Goal: Information Seeking & Learning: Understand process/instructions

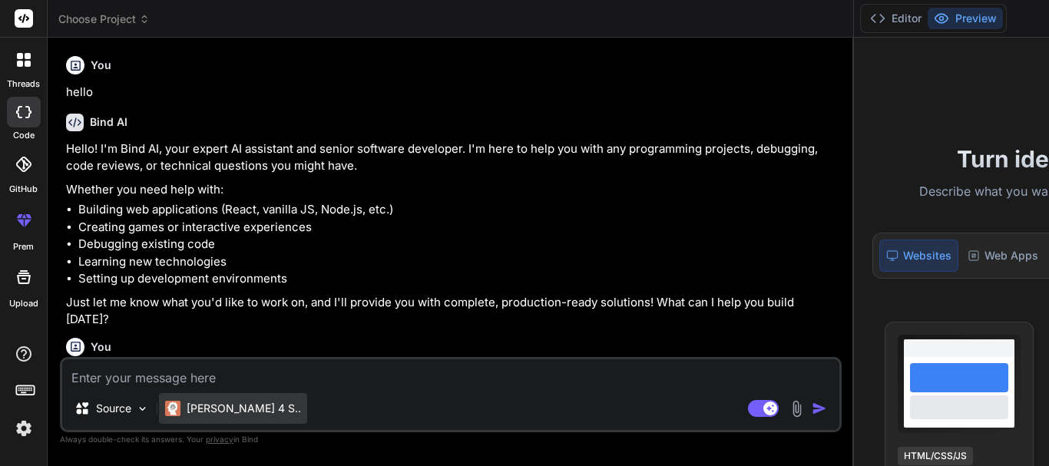
scroll to position [587, 0]
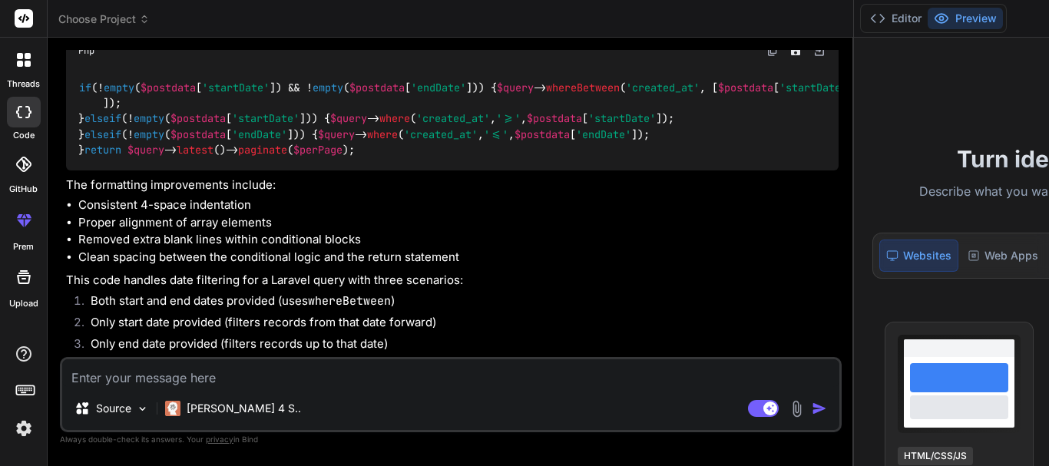
click at [218, 378] on textarea at bounding box center [450, 374] width 777 height 28
paste textarea "public function getLeads(Request $request, string $crmIdentifier, LeadsService …"
type textarea "public function getLeads(Request $request, string $crmIdentifier, LeadsService …"
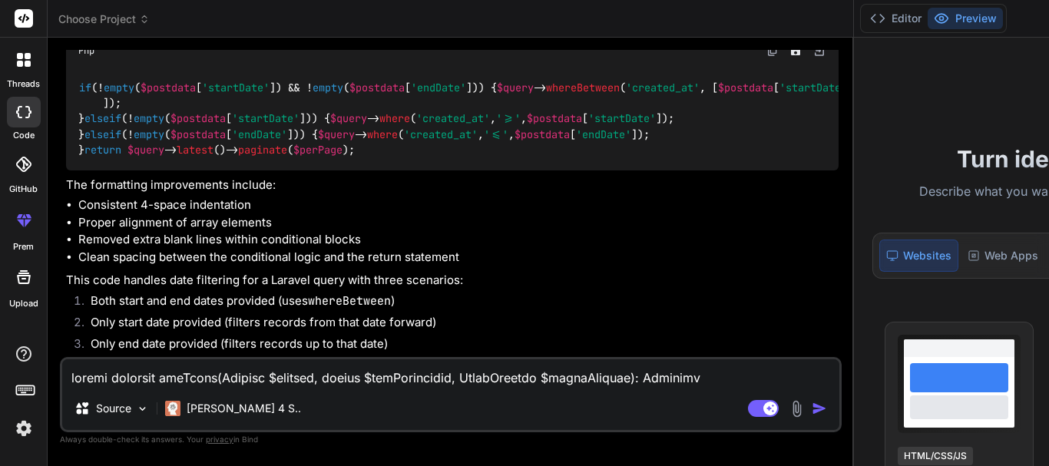
scroll to position [1126, 0]
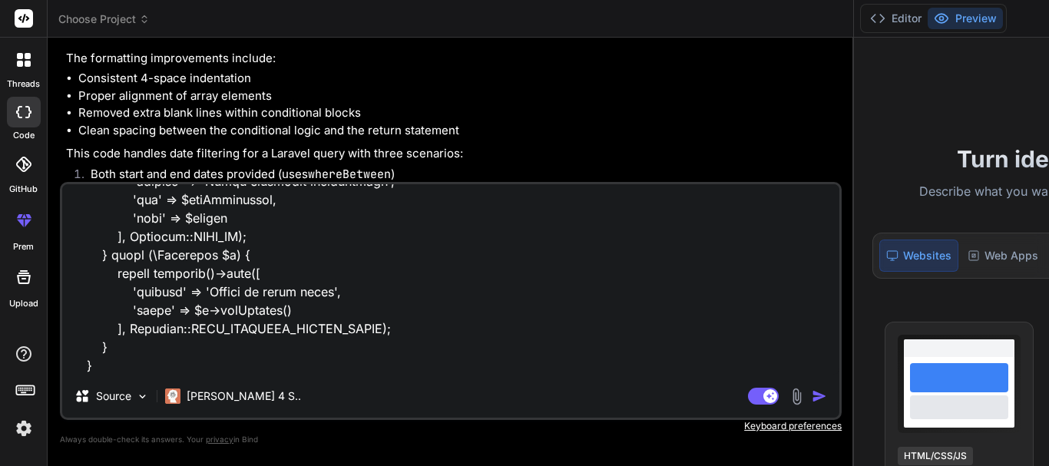
type textarea "x"
type textarea "public function getLeads(Request $request, string $crmIdentifier, LeadsService …"
type textarea "x"
type textarea "public function getLeads(Request $request, string $crmIdentifier, LeadsService …"
type textarea "x"
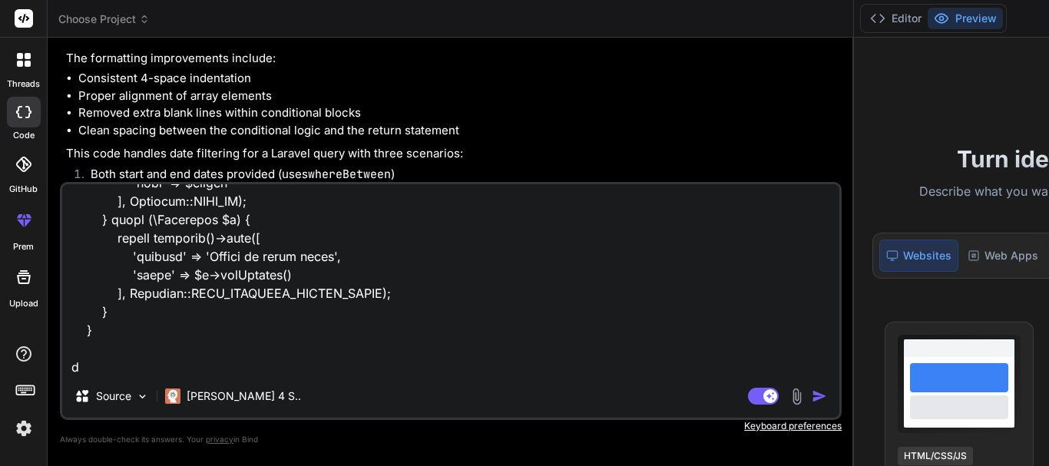
scroll to position [1163, 0]
type textarea "public function getLeads(Request $request, string $crmIdentifier, LeadsService …"
type textarea "x"
type textarea "public function getLeads(Request $request, string $crmIdentifier, LeadsService …"
type textarea "x"
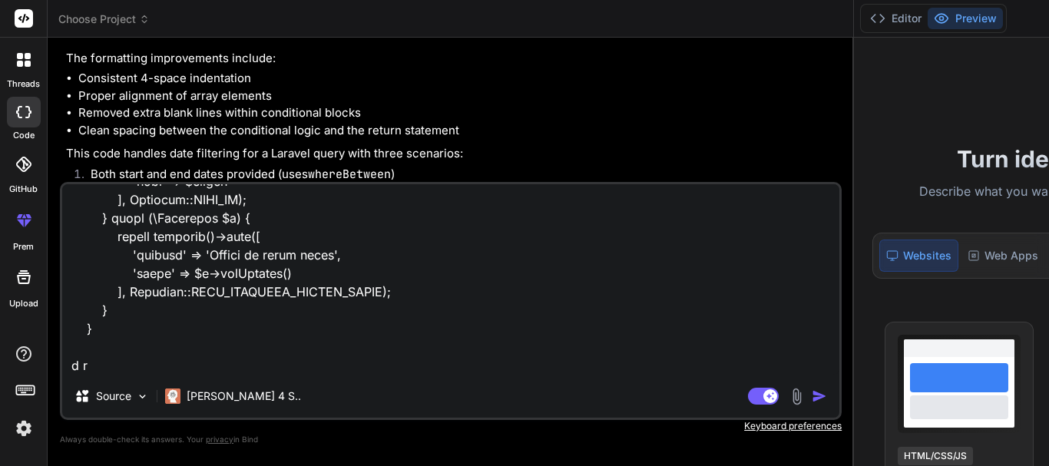
type textarea "public function getLeads(Request $request, string $crmIdentifier, LeadsService …"
type textarea "x"
type textarea "public function getLeads(Request $request, string $crmIdentifier, LeadsService …"
type textarea "x"
type textarea "public function getLeads(Request $request, string $crmIdentifier, LeadsService …"
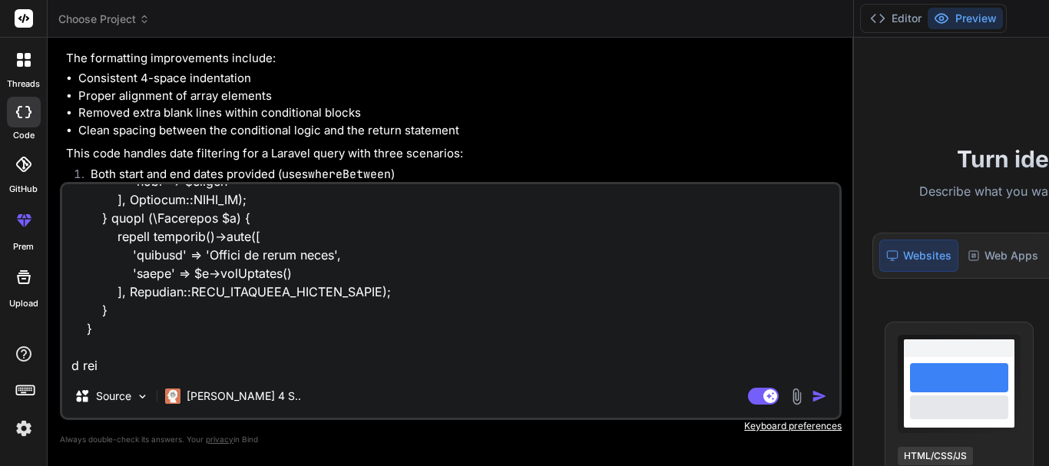
type textarea "x"
type textarea "public function getLeads(Request $request, string $crmIdentifier, LeadsService …"
type textarea "x"
type textarea "public function getLeads(Request $request, string $crmIdentifier, LeadsService …"
type textarea "x"
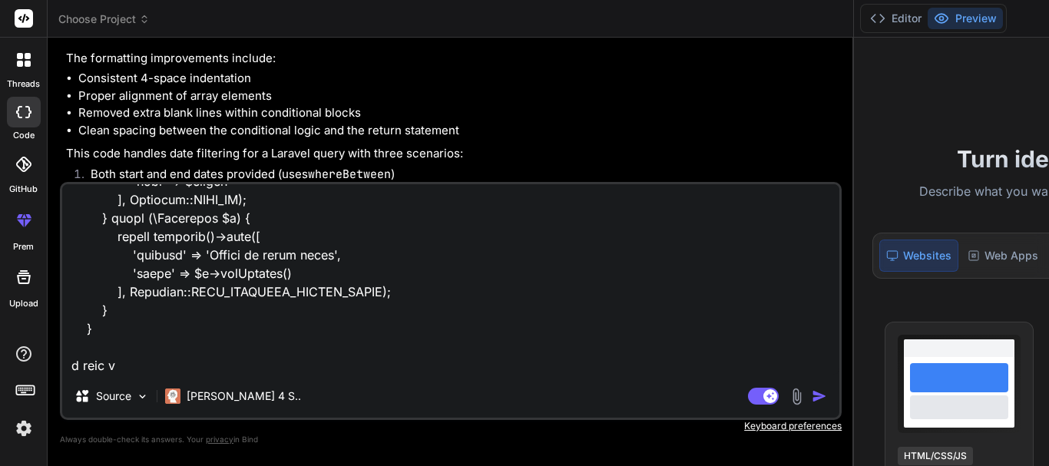
type textarea "public function getLeads(Request $request, string $crmIdentifier, LeadsService …"
type textarea "x"
type textarea "public function getLeads(Request $request, string $crmIdentifier, LeadsService …"
type textarea "x"
type textarea "public function getLeads(Request $request, string $crmIdentifier, LeadsService …"
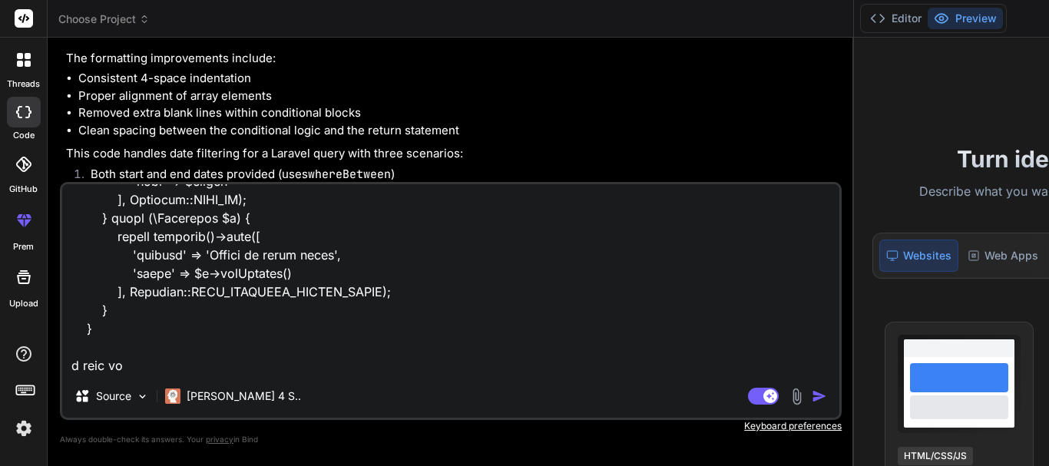
type textarea "x"
type textarea "public function getLeads(Request $request, string $crmIdentifier, LeadsService …"
type textarea "x"
type textarea "public function getLeads(Request $request, string $crmIdentifier, LeadsService …"
type textarea "x"
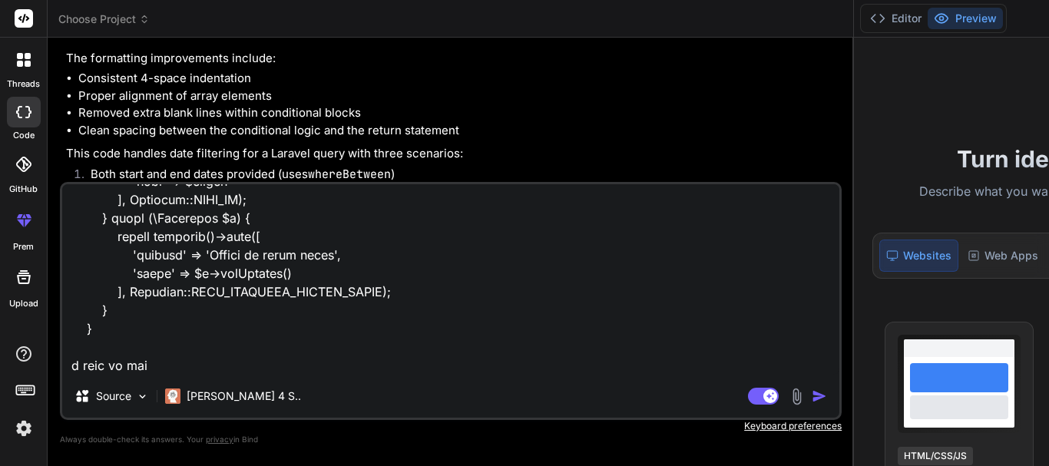
type textarea "public function getLeads(Request $request, string $crmIdentifier, LeadsService …"
type textarea "x"
type textarea "public function getLeads(Request $request, string $crmIdentifier, LeadsService …"
type textarea "x"
type textarea "public function getLeads(Request $request, string $crmIdentifier, LeadsService …"
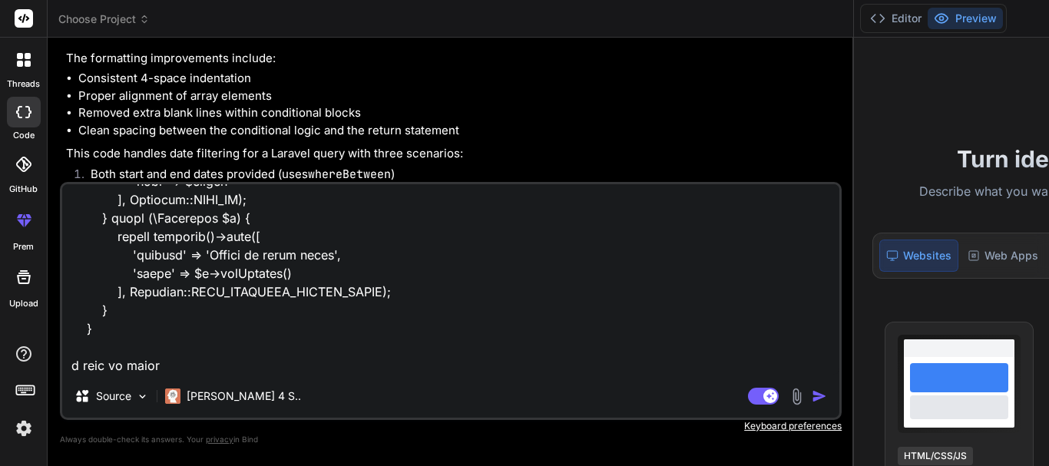
type textarea "x"
type textarea "public function getLeads(Request $request, string $crmIdentifier, LeadsService …"
type textarea "x"
type textarea "public function getLeads(Request $request, string $crmIdentifier, LeadsService …"
type textarea "x"
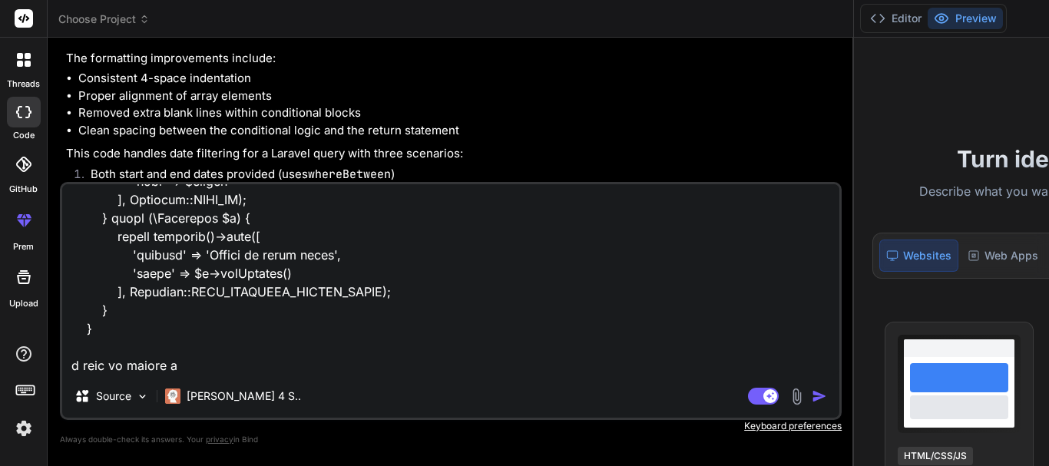
type textarea "public function getLeads(Request $request, string $crmIdentifier, LeadsService …"
type textarea "x"
type textarea "public function getLeads(Request $request, string $crmIdentifier, LeadsService …"
type textarea "x"
type textarea "public function getLeads(Request $request, string $crmIdentifier, LeadsService …"
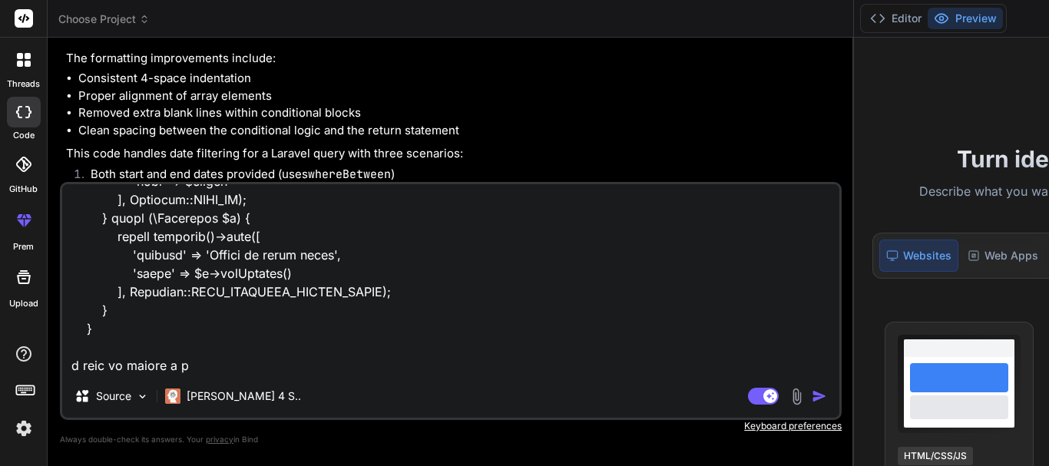
type textarea "x"
type textarea "public function getLeads(Request $request, string $crmIdentifier, LeadsService …"
type textarea "x"
type textarea "public function getLeads(Request $request, string $crmIdentifier, LeadsService …"
type textarea "x"
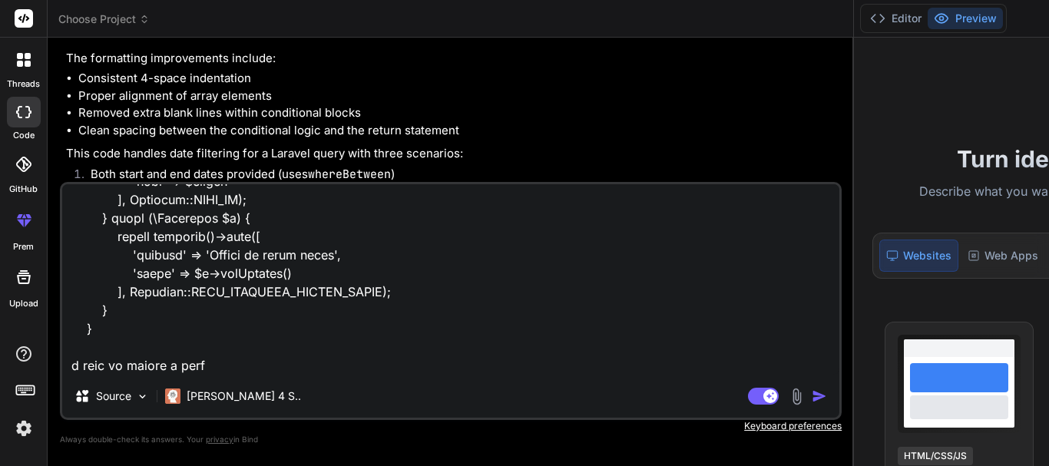
type textarea "public function getLeads(Request $request, string $crmIdentifier, LeadsService …"
type textarea "x"
type textarea "public function getLeads(Request $request, string $crmIdentifier, LeadsService …"
type textarea "x"
type textarea "public function getLeads(Request $request, string $crmIdentifier, LeadsService …"
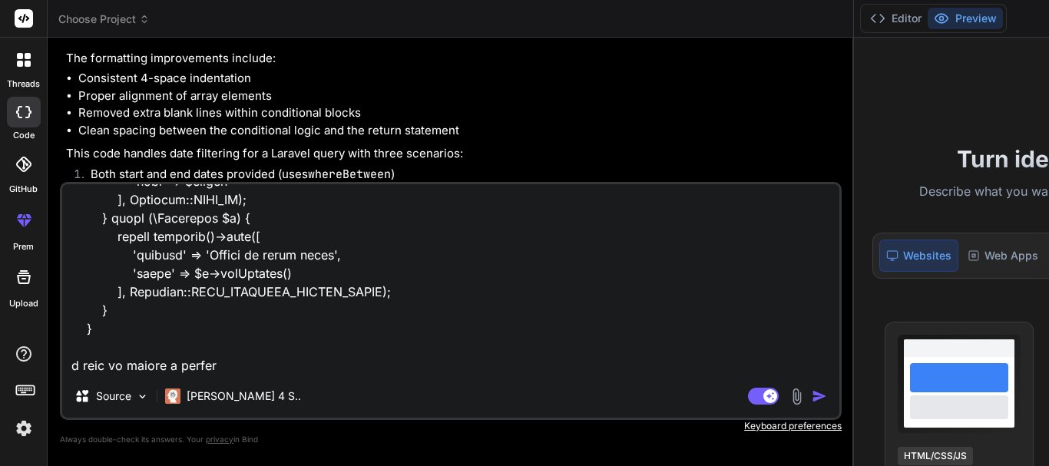
type textarea "x"
type textarea "public function getLeads(Request $request, string $crmIdentifier, LeadsService …"
type textarea "x"
type textarea "public function getLeads(Request $request, string $crmIdentifier, LeadsService …"
type textarea "x"
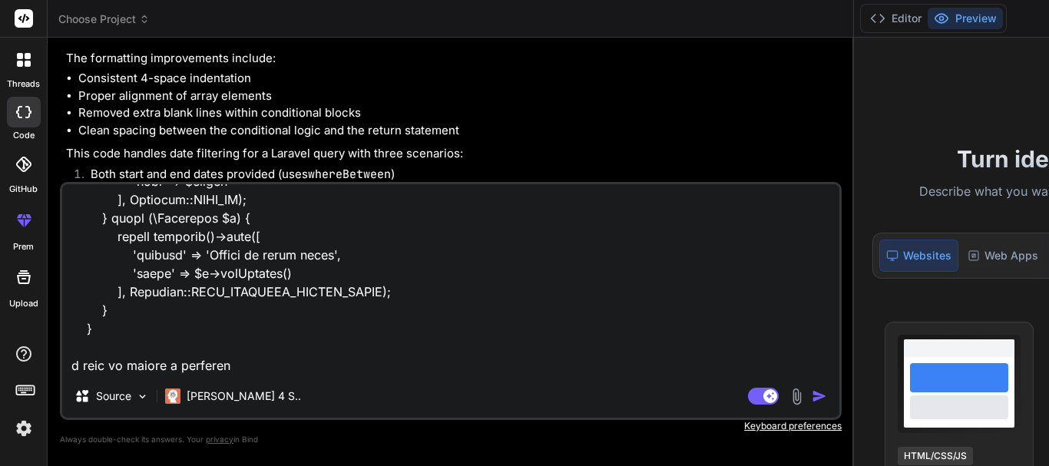
type textarea "public function getLeads(Request $request, string $crmIdentifier, LeadsService …"
type textarea "x"
type textarea "public function getLeads(Request $request, string $crmIdentifier, LeadsService …"
type textarea "x"
type textarea "public function getLeads(Request $request, string $crmIdentifier, LeadsService …"
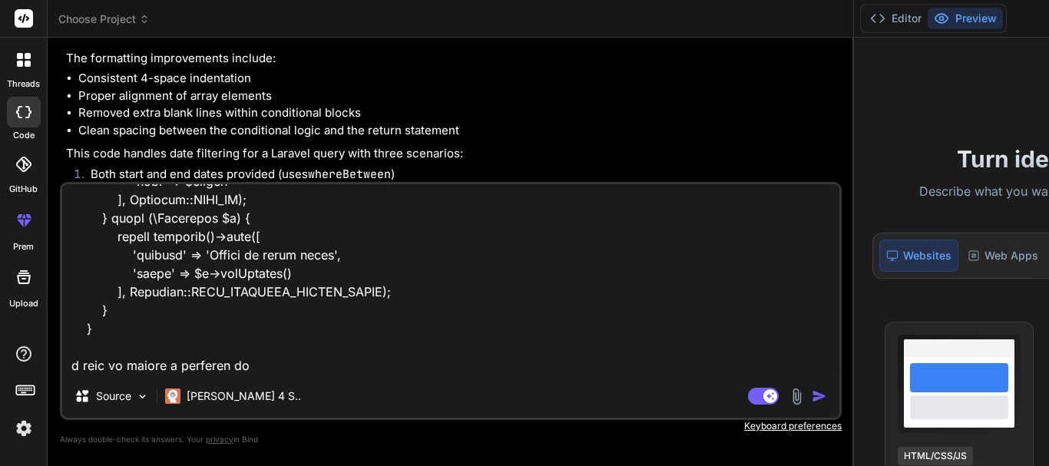
type textarea "x"
type textarea "public function getLeads(Request $request, string $crmIdentifier, LeadsService …"
type textarea "x"
type textarea "public function getLeads(Request $request, string $crmIdentifier, LeadsService …"
type textarea "x"
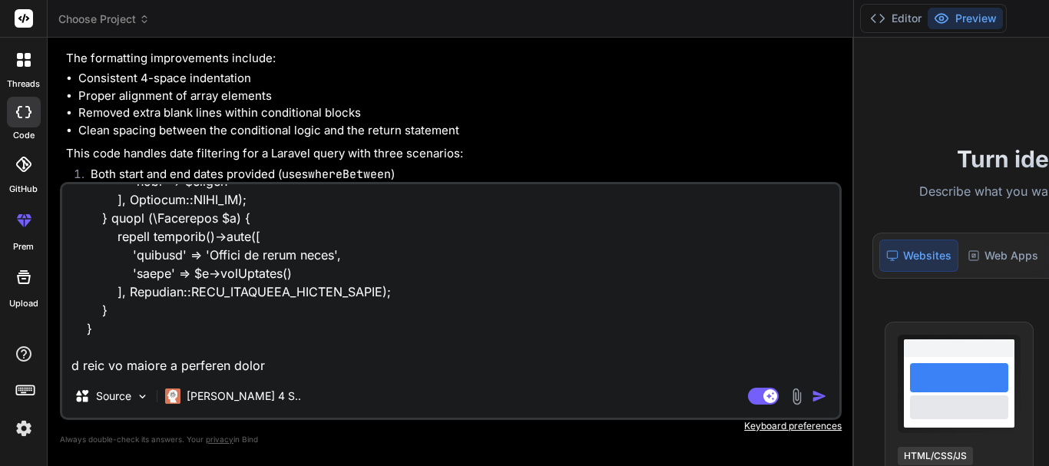
type textarea "public function getLeads(Request $request, string $crmIdentifier, LeadsService …"
type textarea "x"
type textarea "public function getLeads(Request $request, string $crmIdentifier, LeadsService …"
type textarea "x"
type textarea "public function getLeads(Request $request, string $crmIdentifier, LeadsService …"
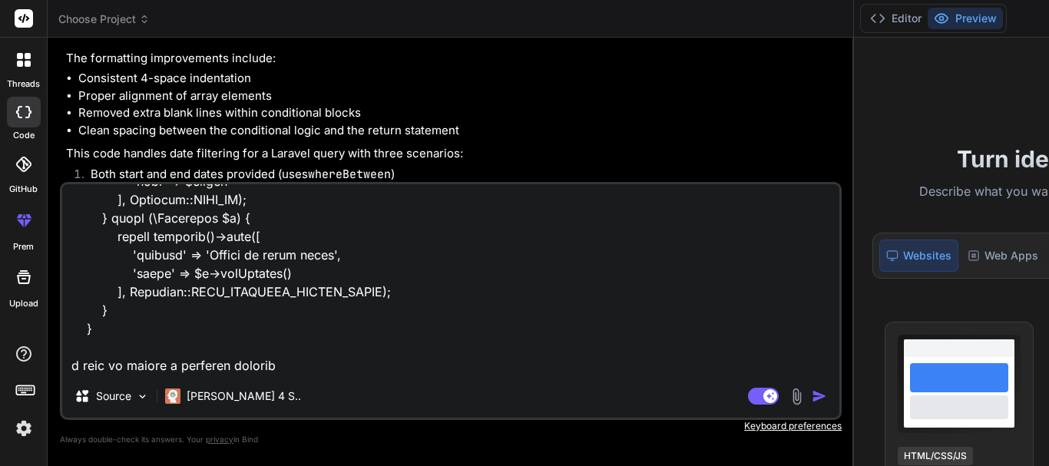
type textarea "x"
type textarea "public function getLeads(Request $request, string $crmIdentifier, LeadsService …"
type textarea "x"
type textarea "public function getLeads(Request $request, string $crmIdentifier, LeadsService …"
type textarea "x"
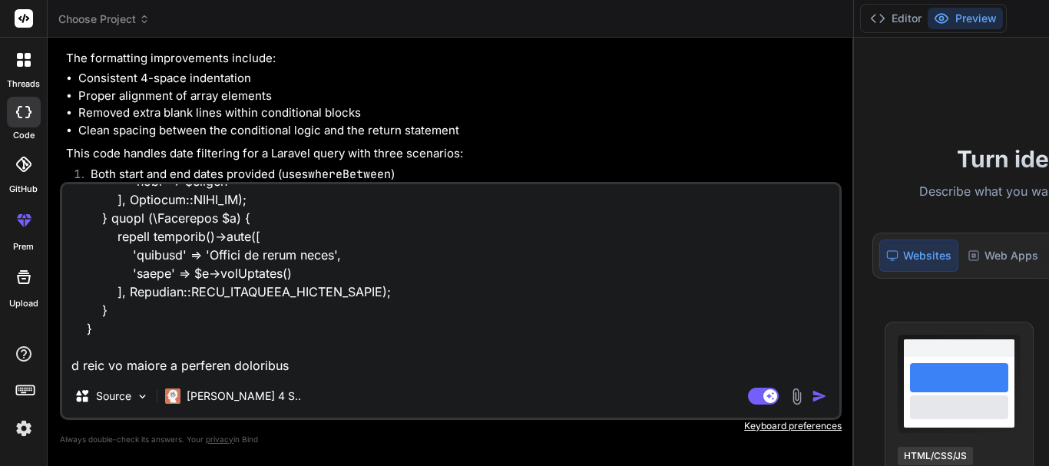
type textarea "public function getLeads(Request $request, string $crmIdentifier, LeadsService …"
type textarea "x"
type textarea "public function getLeads(Request $request, string $crmIdentifier, LeadsService …"
type textarea "x"
type textarea "public function getLeads(Request $request, string $crmIdentifier, LeadsService …"
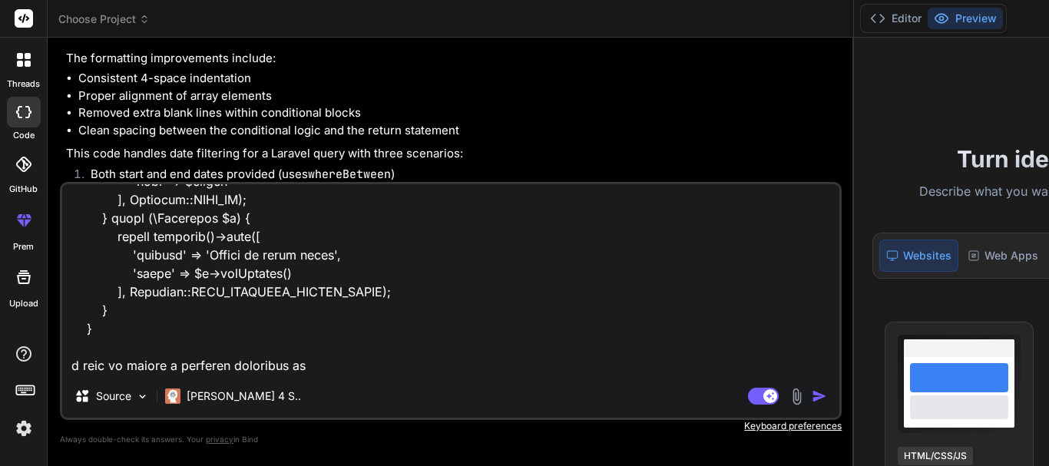
type textarea "x"
type textarea "public function getLeads(Request $request, string $crmIdentifier, LeadsService …"
type textarea "x"
type textarea "public function getLeads(Request $request, string $crmIdentifier, LeadsService …"
type textarea "x"
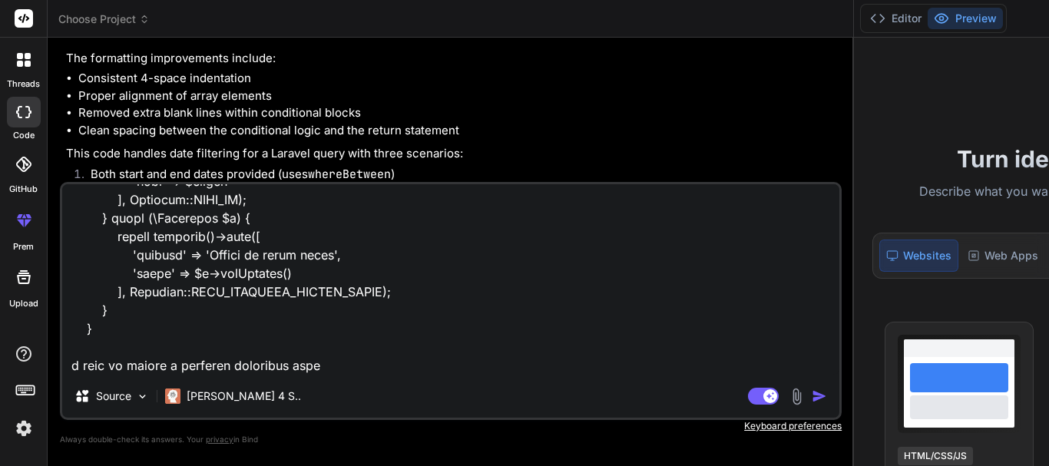
type textarea "public function getLeads(Request $request, string $crmIdentifier, LeadsService …"
type textarea "x"
type textarea "public function getLeads(Request $request, string $crmIdentifier, LeadsService …"
type textarea "x"
type textarea "public function getLeads(Request $request, string $crmIdentifier, LeadsService …"
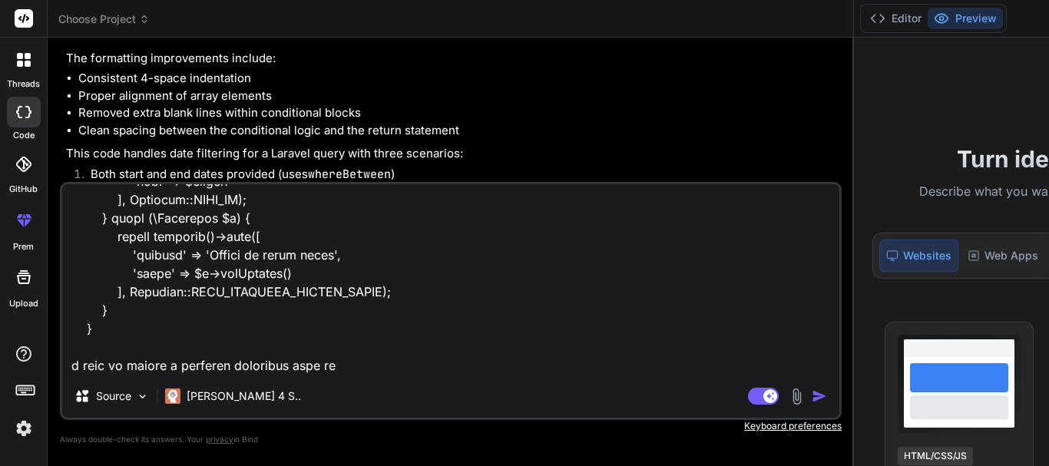
type textarea "x"
type textarea "public function getLeads(Request $request, string $crmIdentifier, LeadsService …"
type textarea "x"
type textarea "public function getLeads(Request $request, string $crmIdentifier, LeadsService …"
type textarea "x"
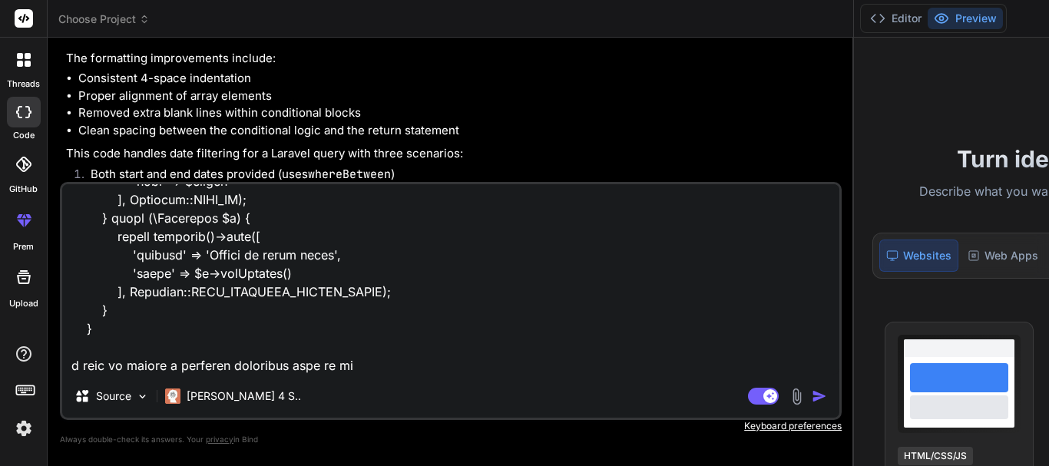
type textarea "public function getLeads(Request $request, string $crmIdentifier, LeadsService …"
type textarea "x"
type textarea "public function getLeads(Request $request, string $crmIdentifier, LeadsService …"
type textarea "x"
type textarea "public function getLeads(Request $request, string $crmIdentifier, LeadsService …"
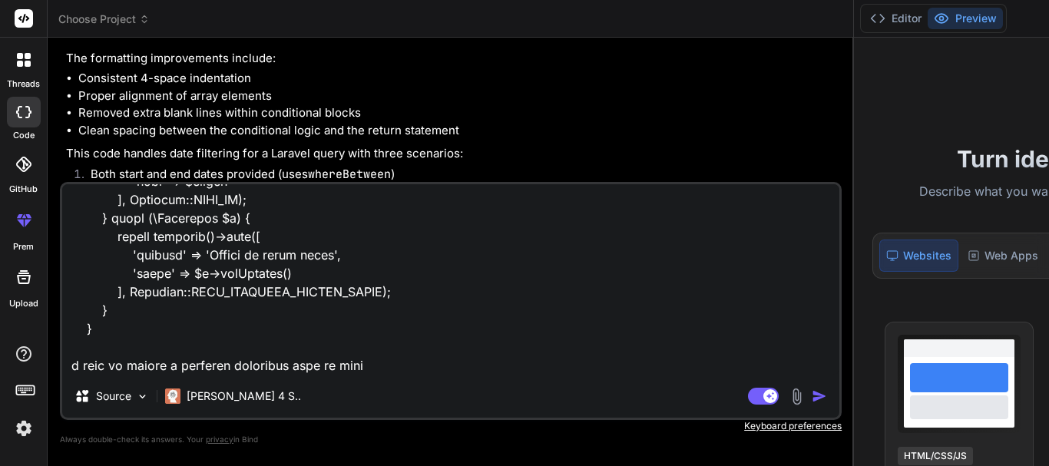
type textarea "x"
type textarea "public function getLeads(Request $request, string $crmIdentifier, LeadsService …"
type textarea "x"
type textarea "public function getLeads(Request $request, string $crmIdentifier, LeadsService …"
type textarea "x"
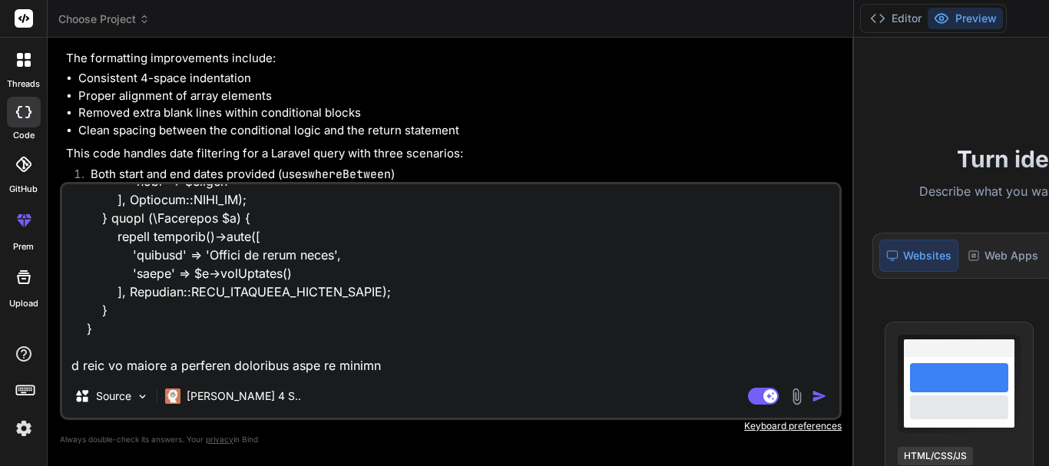
type textarea "public function getLeads(Request $request, string $crmIdentifier, LeadsService …"
type textarea "x"
type textarea "public function getLeads(Request $request, string $crmIdentifier, LeadsService …"
type textarea "x"
type textarea "public function getLeads(Request $request, string $crmIdentifier, LeadsService …"
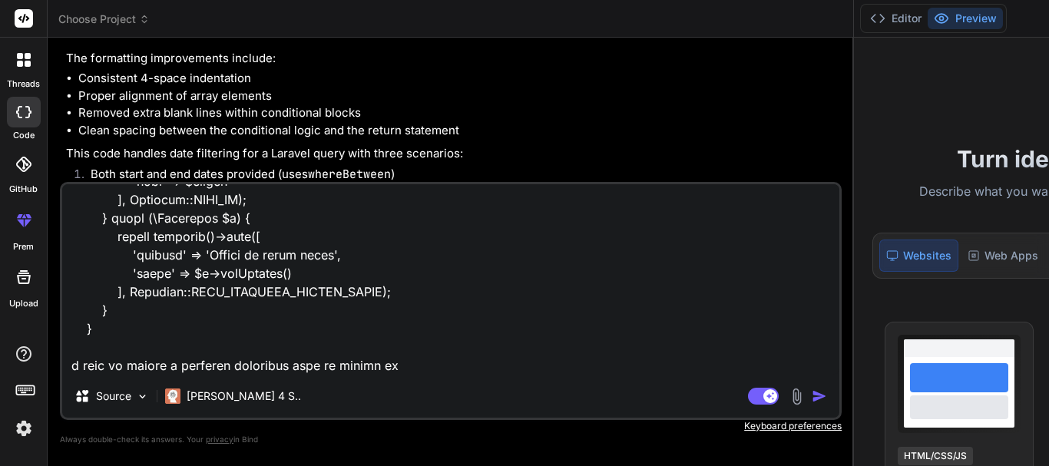
type textarea "x"
type textarea "public function getLeads(Request $request, string $crmIdentifier, LeadsService …"
type textarea "x"
type textarea "public function getLeads(Request $request, string $crmIdentifier, LeadsService …"
type textarea "x"
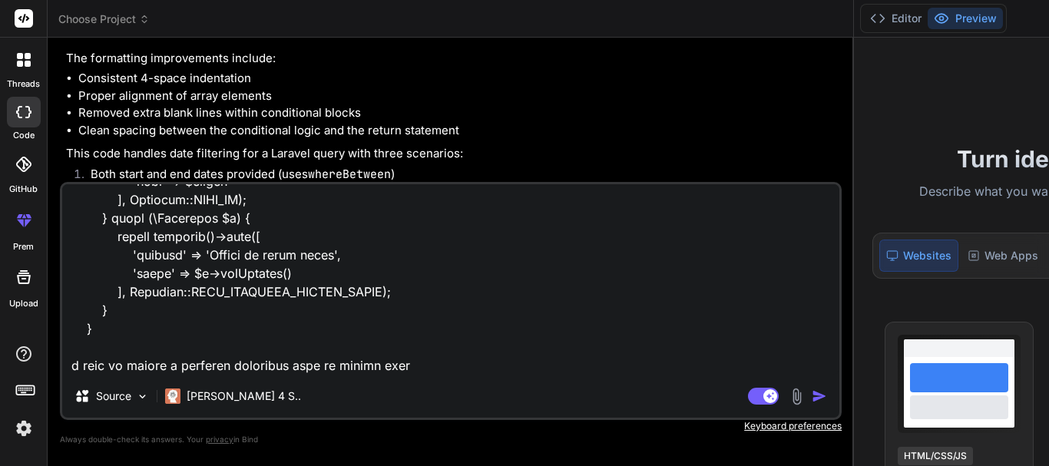
type textarea "public function getLeads(Request $request, string $crmIdentifier, LeadsService …"
type textarea "x"
type textarea "public function getLeads(Request $request, string $crmIdentifier, LeadsService …"
type textarea "x"
type textarea "public function getLeads(Request $request, string $crmIdentifier, LeadsService …"
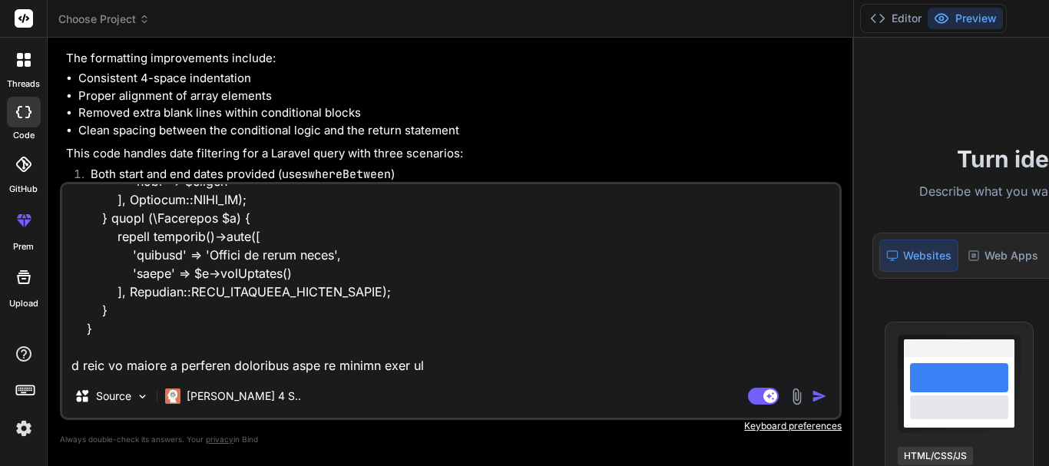
type textarea "x"
type textarea "public function getLeads(Request $request, string $crmIdentifier, LeadsService …"
type textarea "x"
type textarea "public function getLeads(Request $request, string $crmIdentifier, LeadsService …"
type textarea "x"
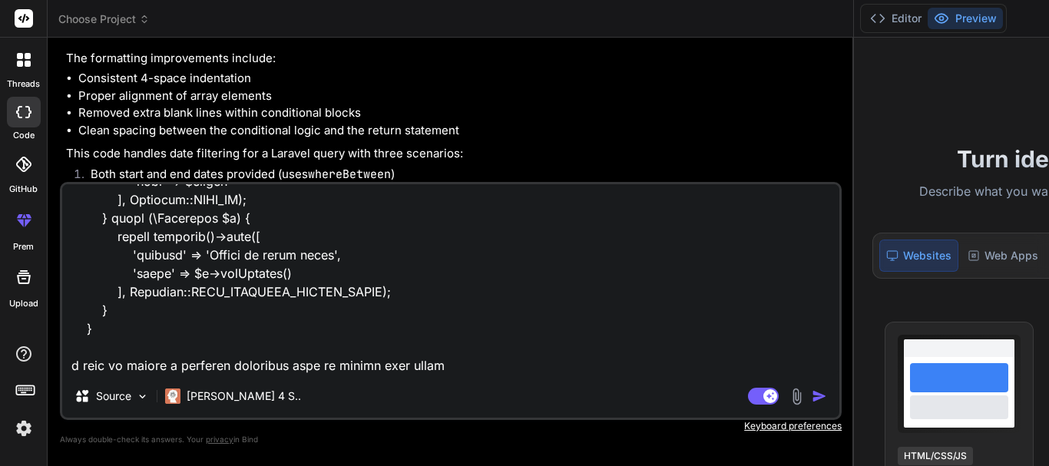
type textarea "public function getLeads(Request $request, string $crmIdentifier, LeadsService …"
type textarea "x"
type textarea "public function getLeads(Request $request, string $crmIdentifier, LeadsService …"
type textarea "x"
type textarea "public function getLeads(Request $request, string $crmIdentifier, LeadsService …"
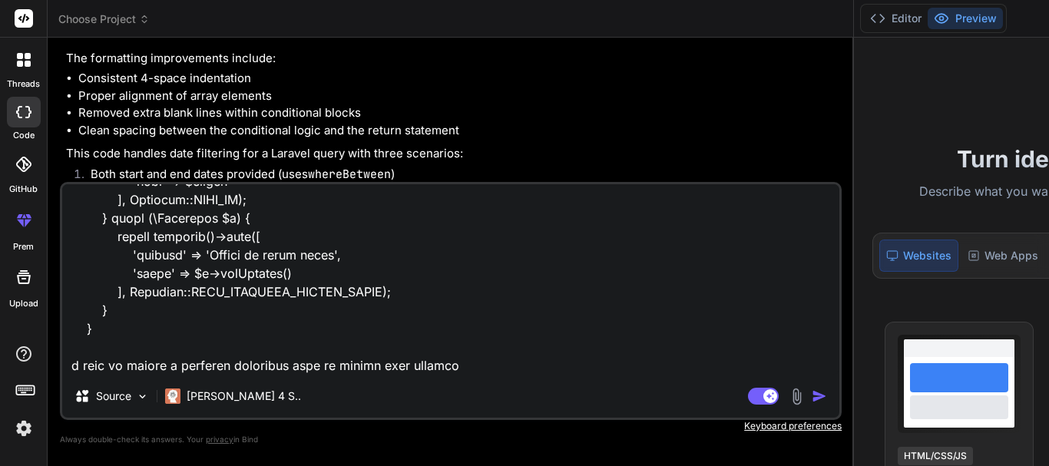
type textarea "x"
type textarea "public function getLeads(Request $request, string $crmIdentifier, LeadsService …"
type textarea "x"
type textarea "public function getLeads(Request $request, string $crmIdentifier, LeadsService …"
type textarea "x"
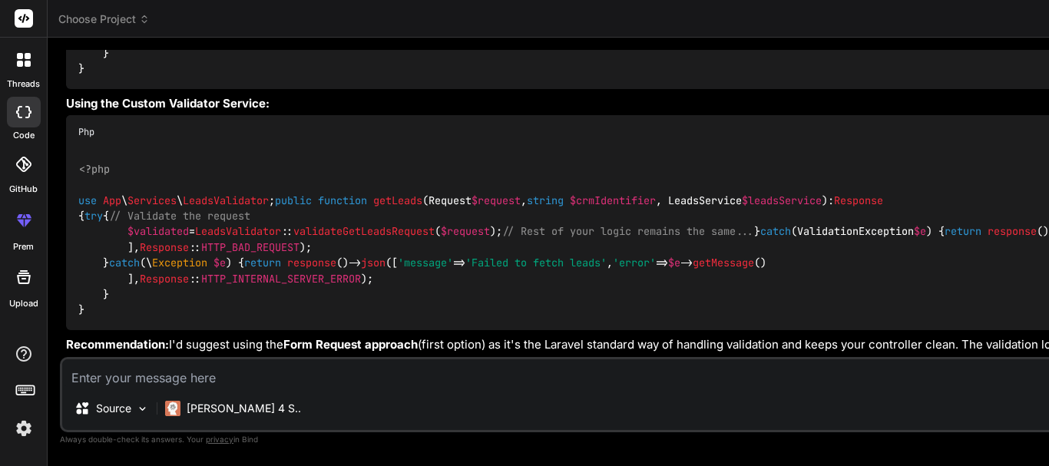
scroll to position [3251, 0]
type textarea "x"
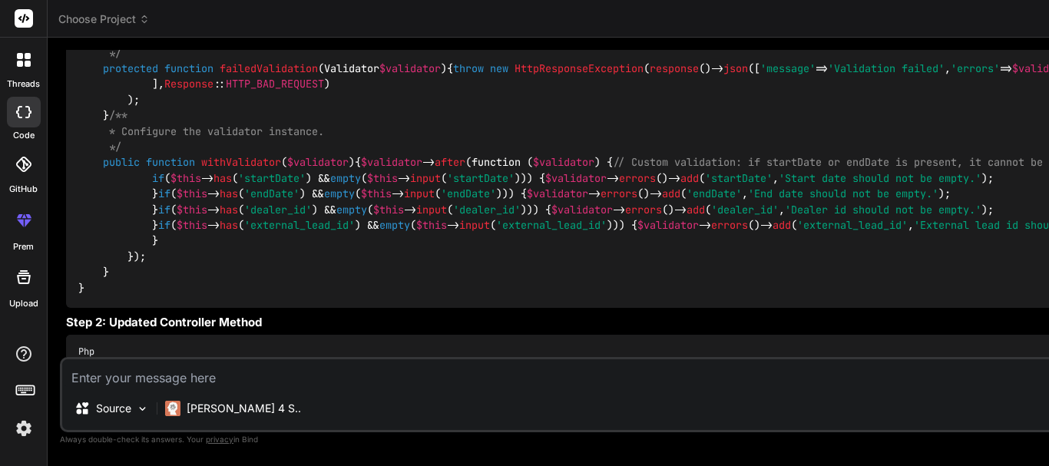
scroll to position [1225, 0]
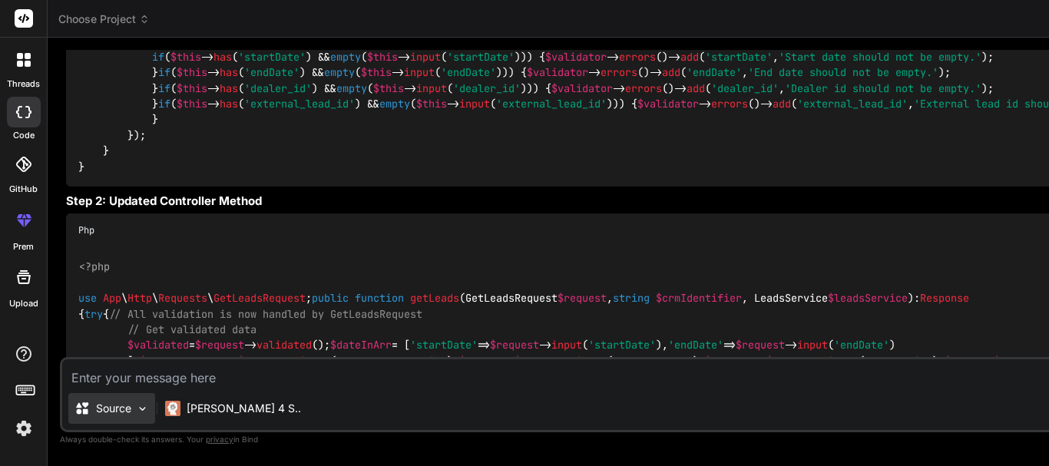
scroll to position [1840, 0]
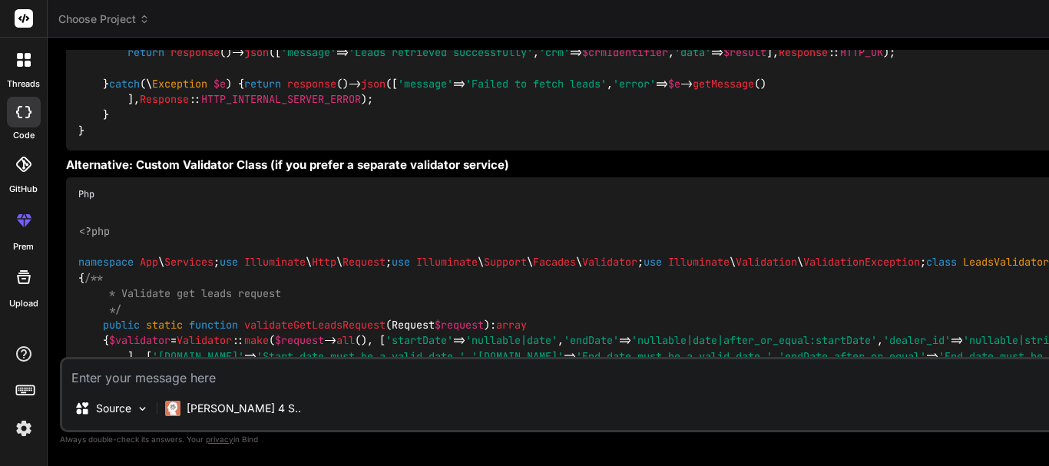
click at [133, 383] on textarea at bounding box center [1000, 374] width 1876 height 28
type textarea "M"
type textarea "x"
type textarea "Ma"
type textarea "x"
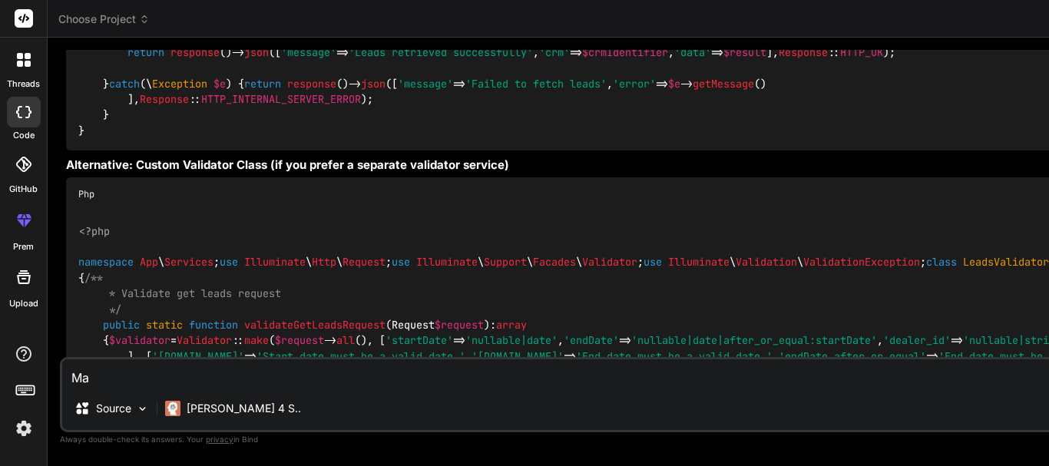
type textarea "Mak"
type textarea "x"
type textarea "Make"
type textarea "x"
type textarea "Make"
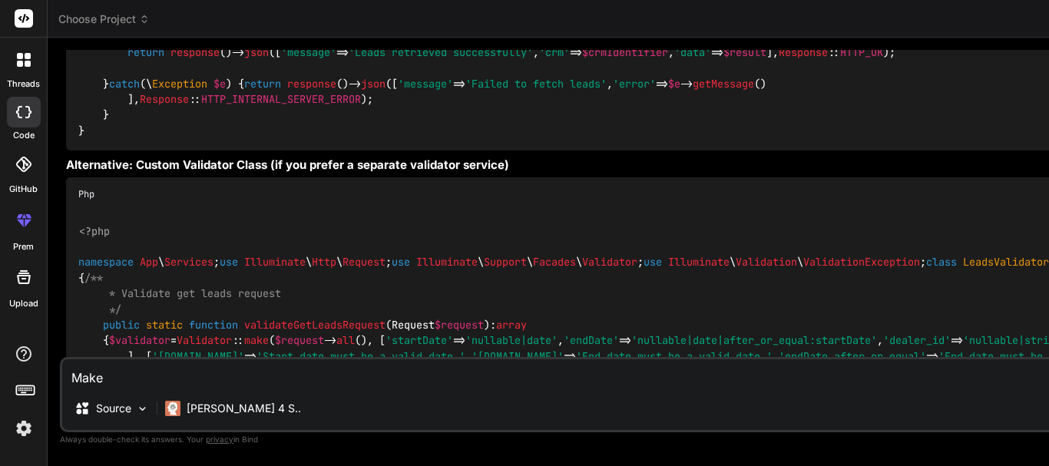
type textarea "x"
type textarea "Make a"
type textarea "x"
type textarea "Make a"
type textarea "x"
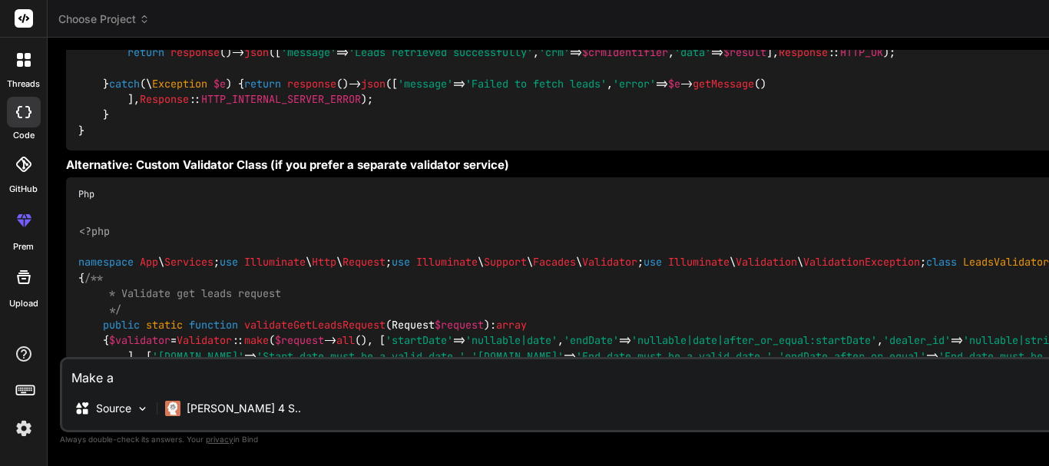
type textarea "Make a n"
type textarea "x"
type textarea "Make a no"
type textarea "x"
type textarea "Make a not"
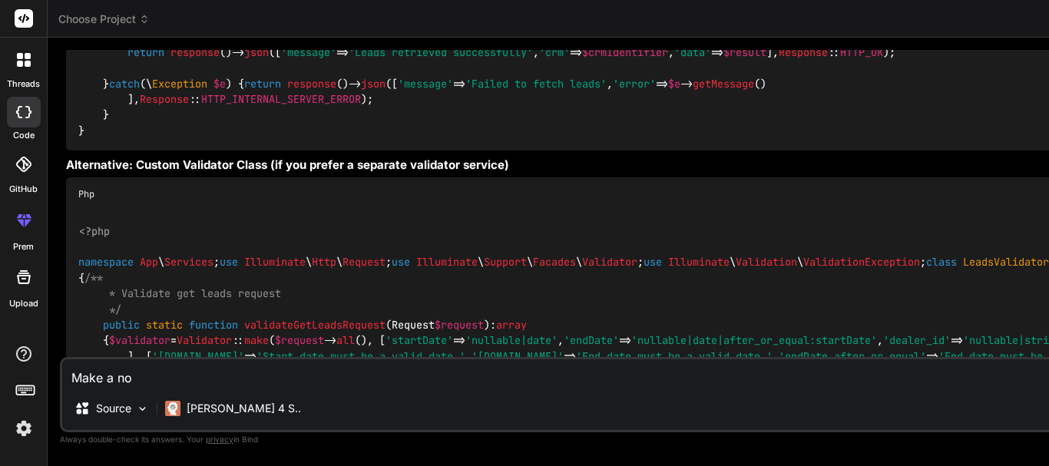
type textarea "x"
type textarea "Make a note"
type textarea "x"
type textarea "Make a note"
type textarea "x"
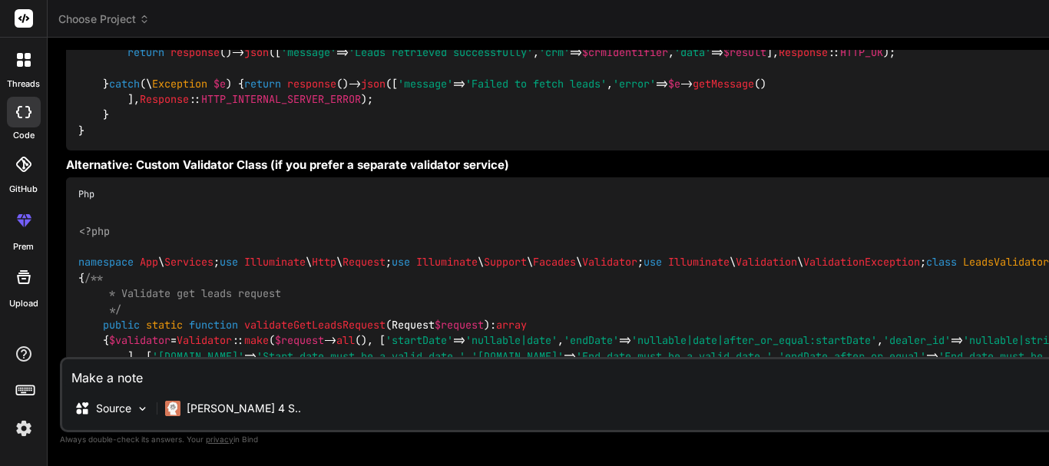
type textarea "Make a note f"
type textarea "x"
type textarea "Make a note fo"
type textarea "x"
type textarea "Make a note for"
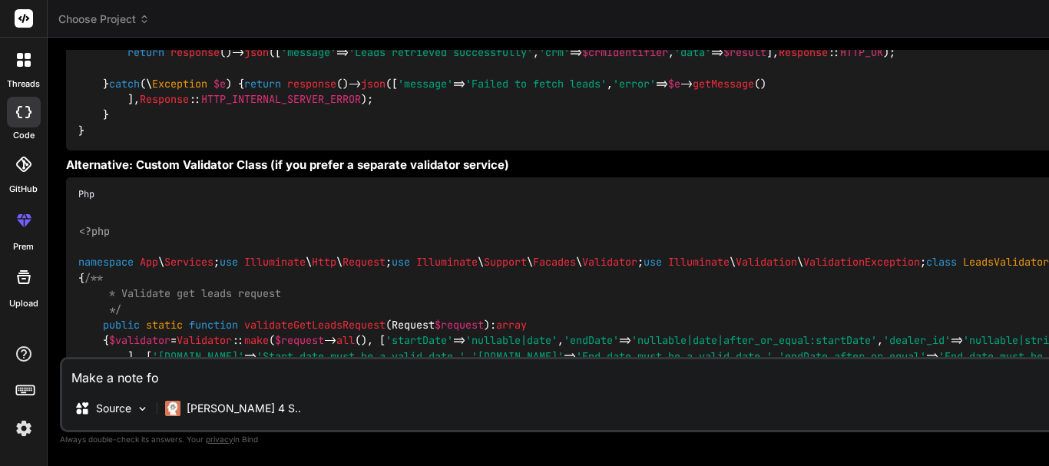
type textarea "x"
type textarea "Make a note for"
type textarea "x"
type textarea "Make a note for t"
type textarea "x"
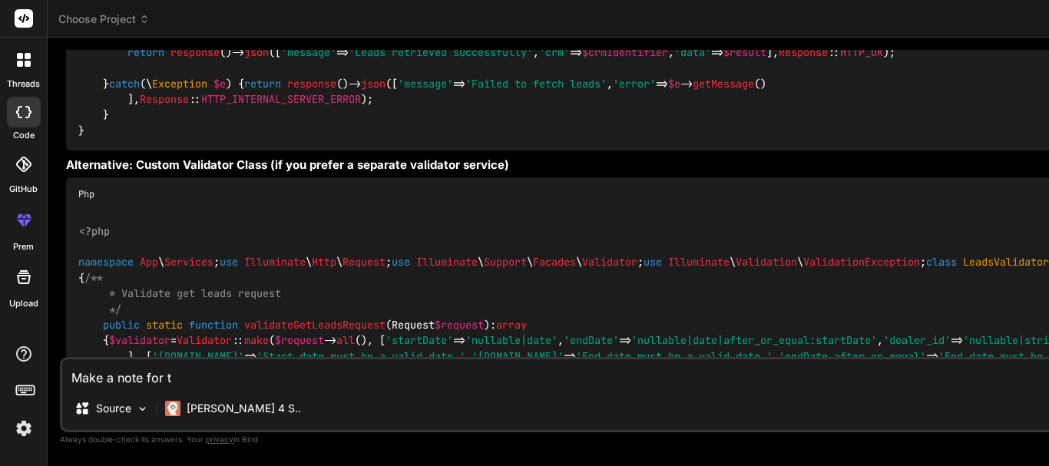
type textarea "Make a note for th"
type textarea "x"
type textarea "Make a note for thi"
type textarea "x"
type textarea "Make a note for this"
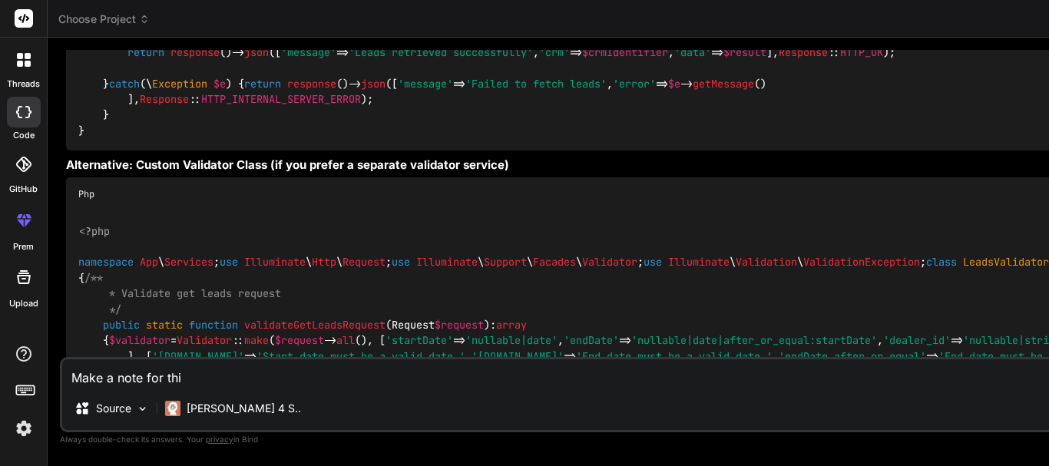
type textarea "x"
type textarea "Make a note for this"
type textarea "x"
type textarea "Make a note for this c"
type textarea "x"
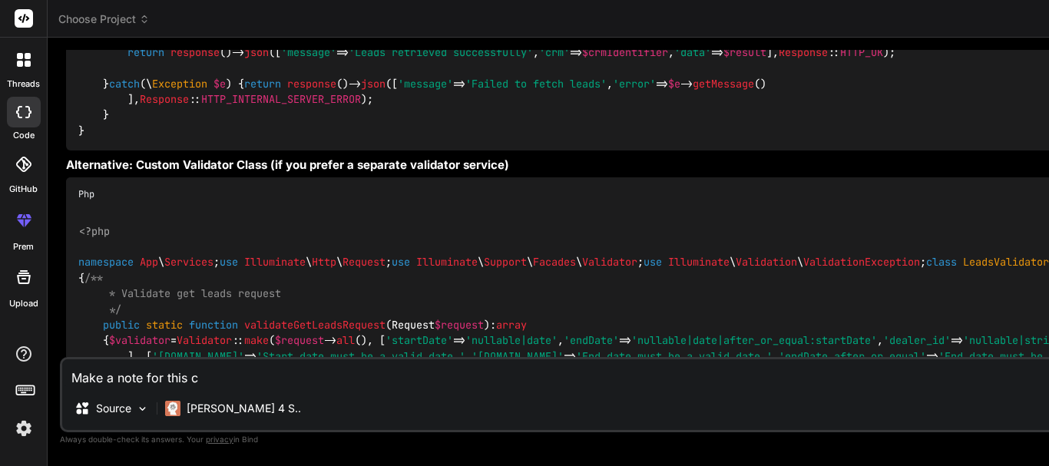
type textarea "Make a note for this cu"
type textarea "x"
type textarea "Make a note for this cur"
type textarea "x"
type textarea "Make a note for this curl"
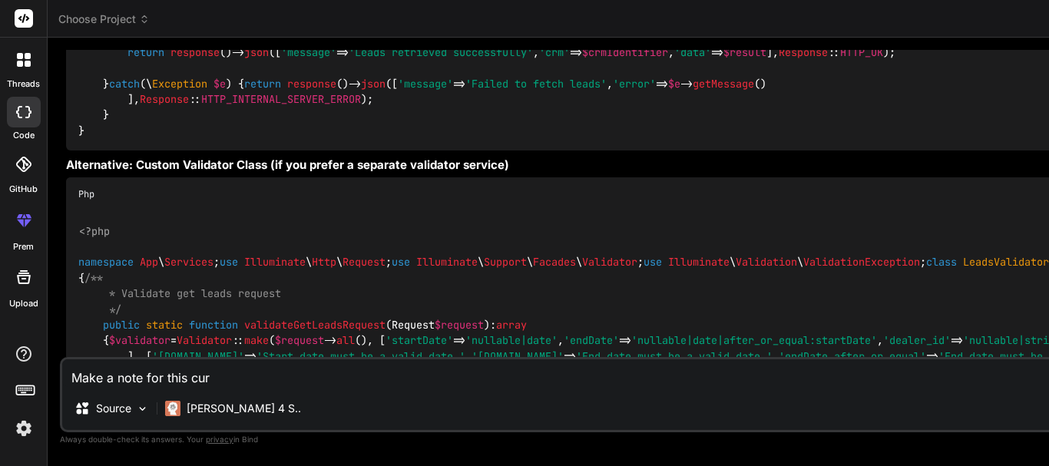
type textarea "x"
type textarea "Make a note for this curl"
type textarea "x"
type textarea "Make a note for this curl ,"
type textarea "x"
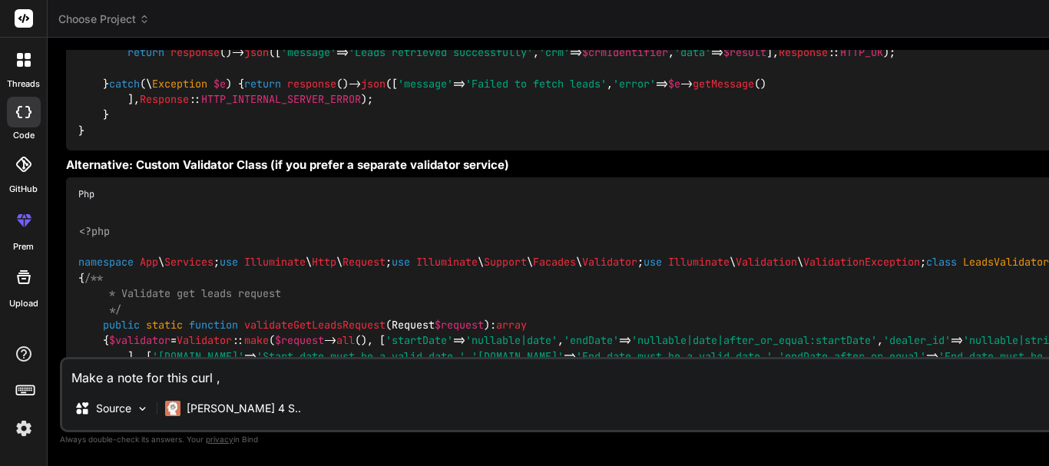
type textarea "Make a note for this curl ,"
type textarea "x"
type textarea "Make a note for this curl , a"
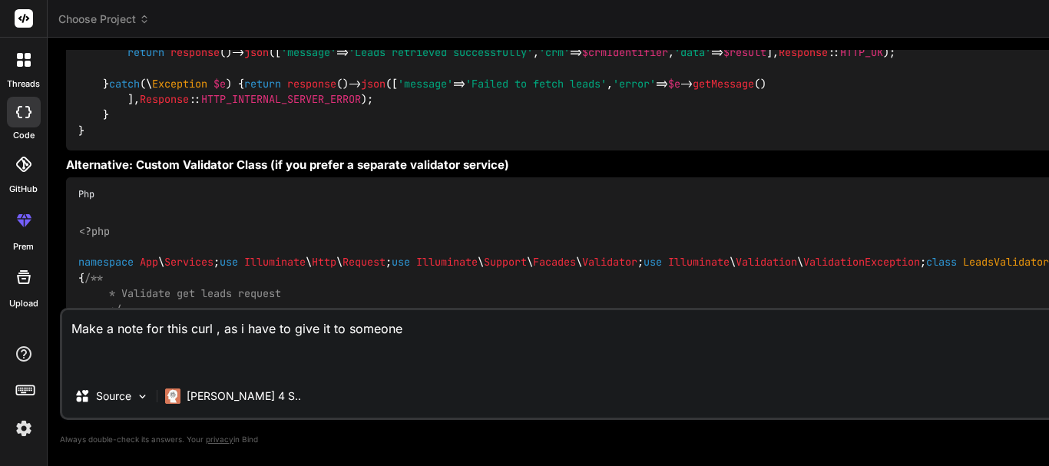
paste textarea "For this endpoint, the startDate and EndDate parameter is optional"
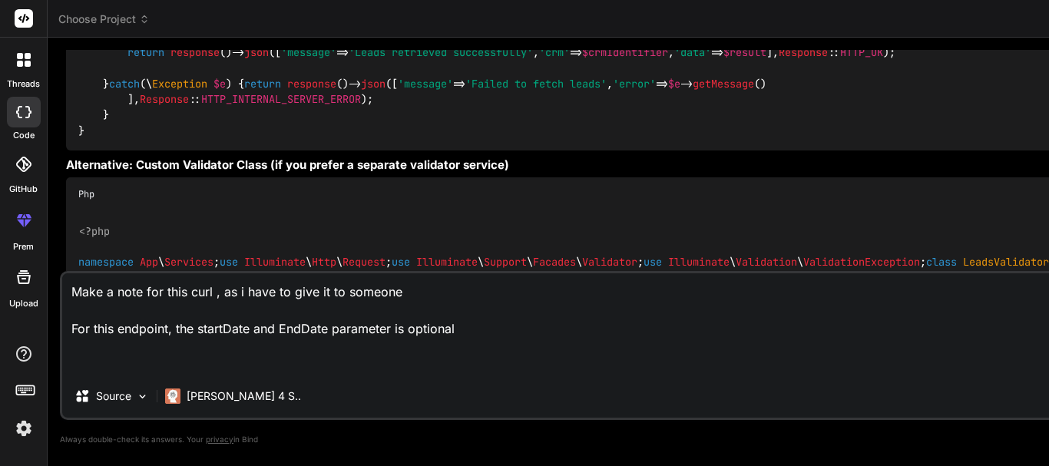
paste textarea "if ($request->has('startDate') && empty($request->input('startDate'))) { throw …"
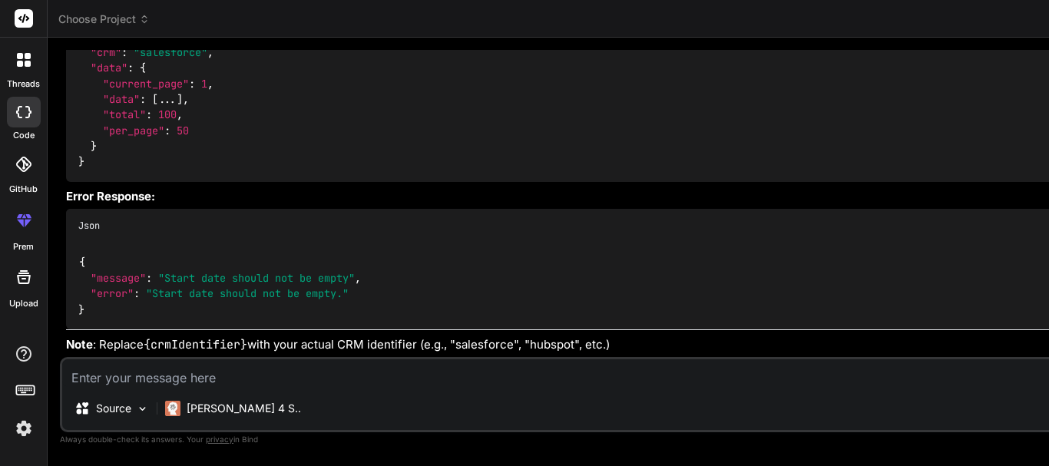
scroll to position [6677, 0]
click at [121, 380] on textarea at bounding box center [1000, 374] width 1876 height 28
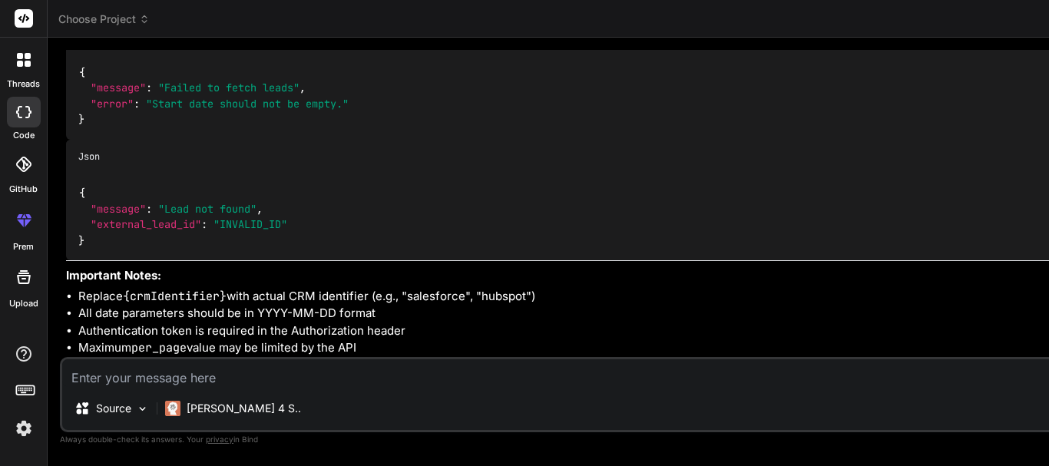
scroll to position [7788, 0]
drag, startPoint x: 529, startPoint y: 211, endPoint x: 59, endPoint y: 157, distance: 473.3
click at [59, 157] on div "Bind AI Web Search Created with Pixso. Code Generator You hello Bind AI Hello! …" at bounding box center [1000, 252] width 1905 height 428
copy div "If you include a parameter, it CANNOT be empty! ✅ Correct : Omit the parameter …"
